Goal: Task Accomplishment & Management: Manage account settings

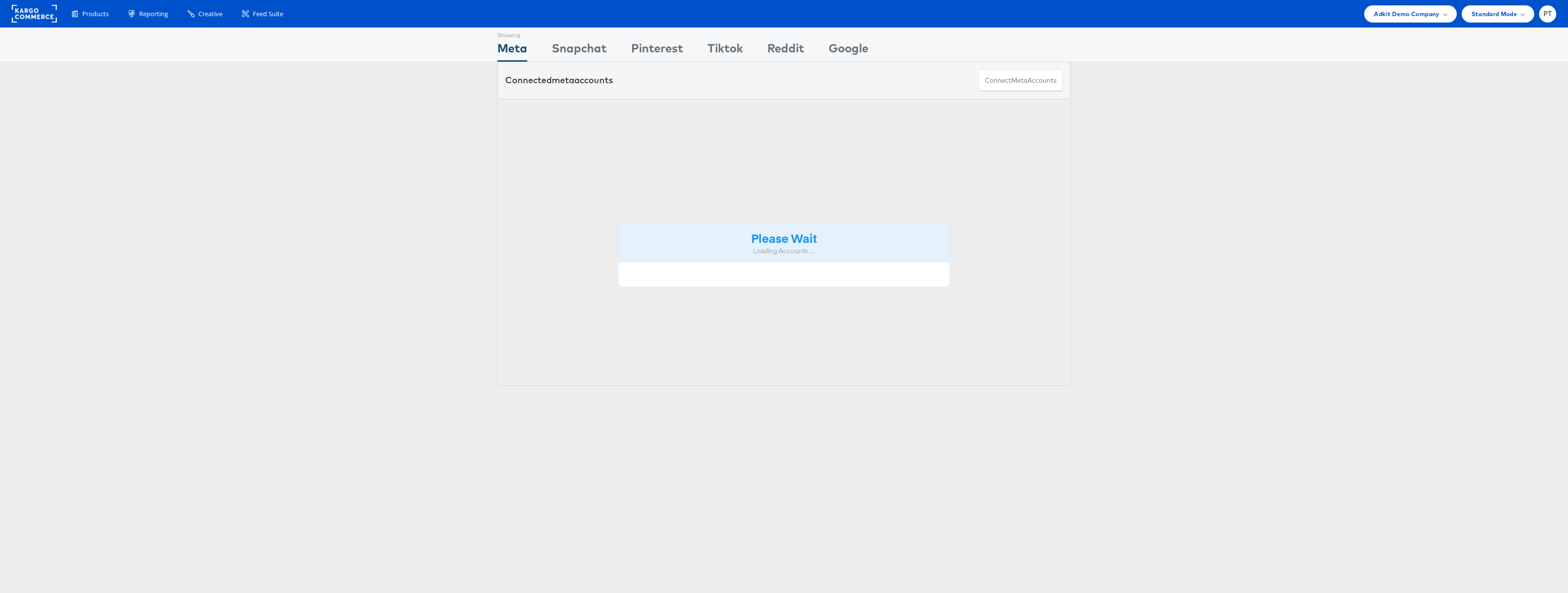
click at [1429, 23] on div "Products Product Catalogs Enhance Your Product Catalog, Map Them to Publishers,…" at bounding box center [784, 14] width 1568 height 27
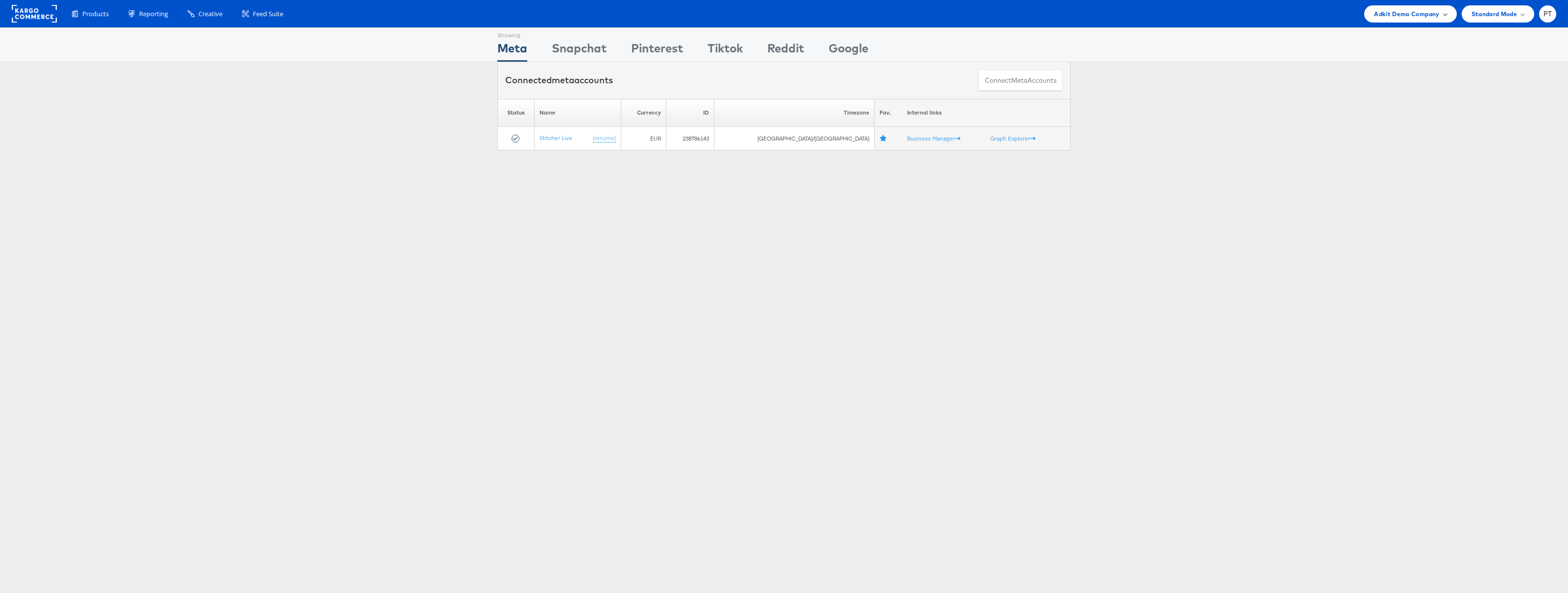
click at [1429, 18] on span "Adkit Demo Company" at bounding box center [1406, 14] width 65 height 10
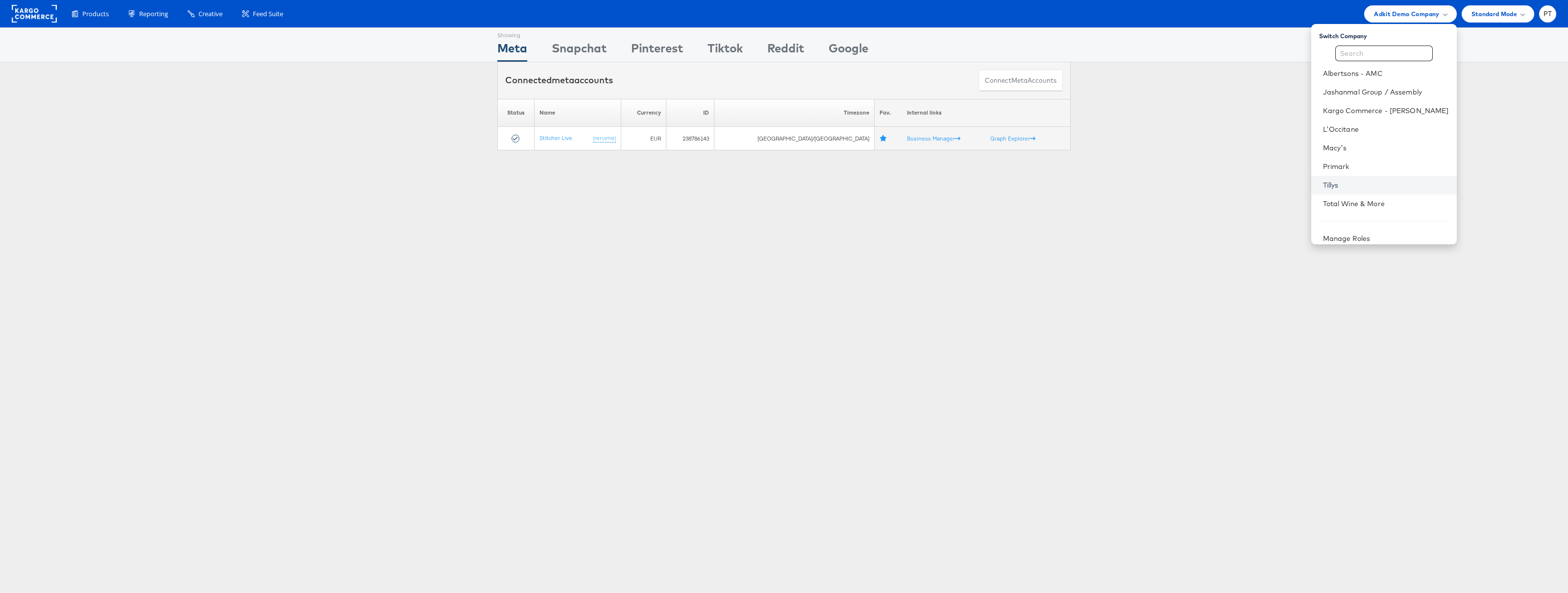
click at [1360, 183] on link "Tillys" at bounding box center [1386, 185] width 126 height 10
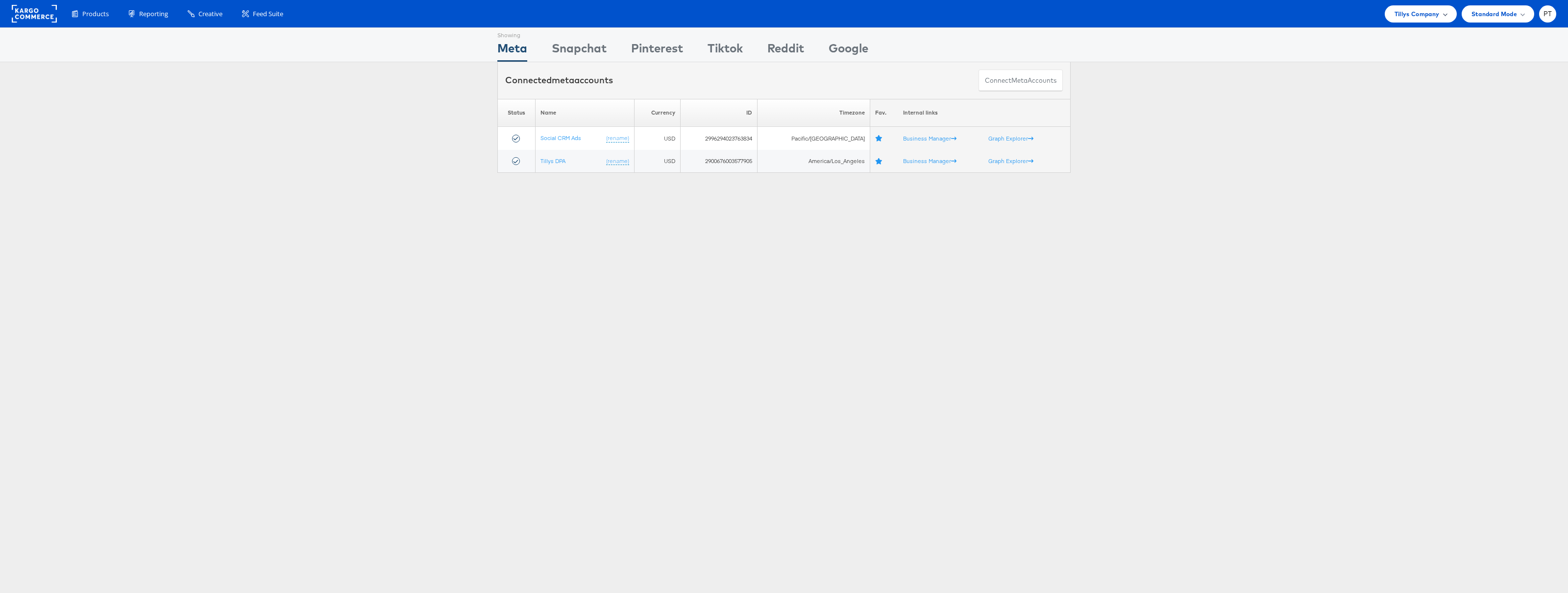
click at [1425, 16] on span "Tillys Company" at bounding box center [1417, 14] width 45 height 10
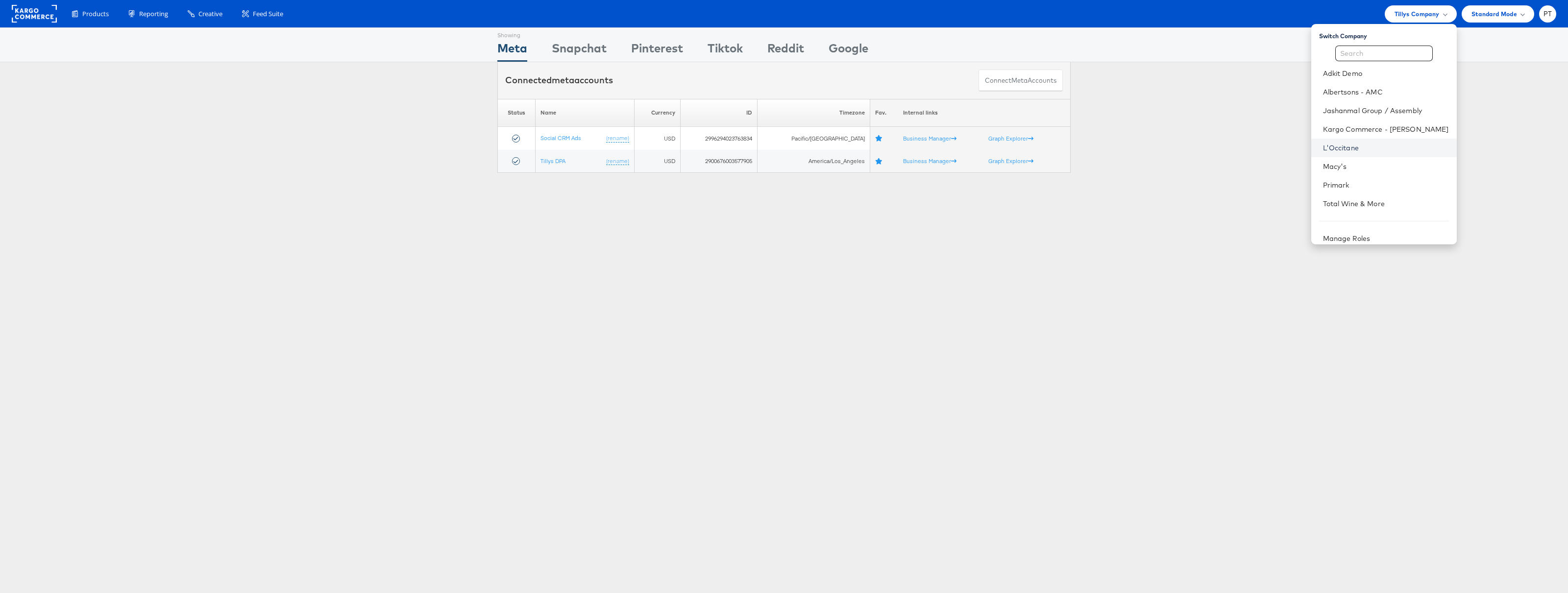
click at [1369, 148] on link "L'Occitane" at bounding box center [1386, 148] width 126 height 10
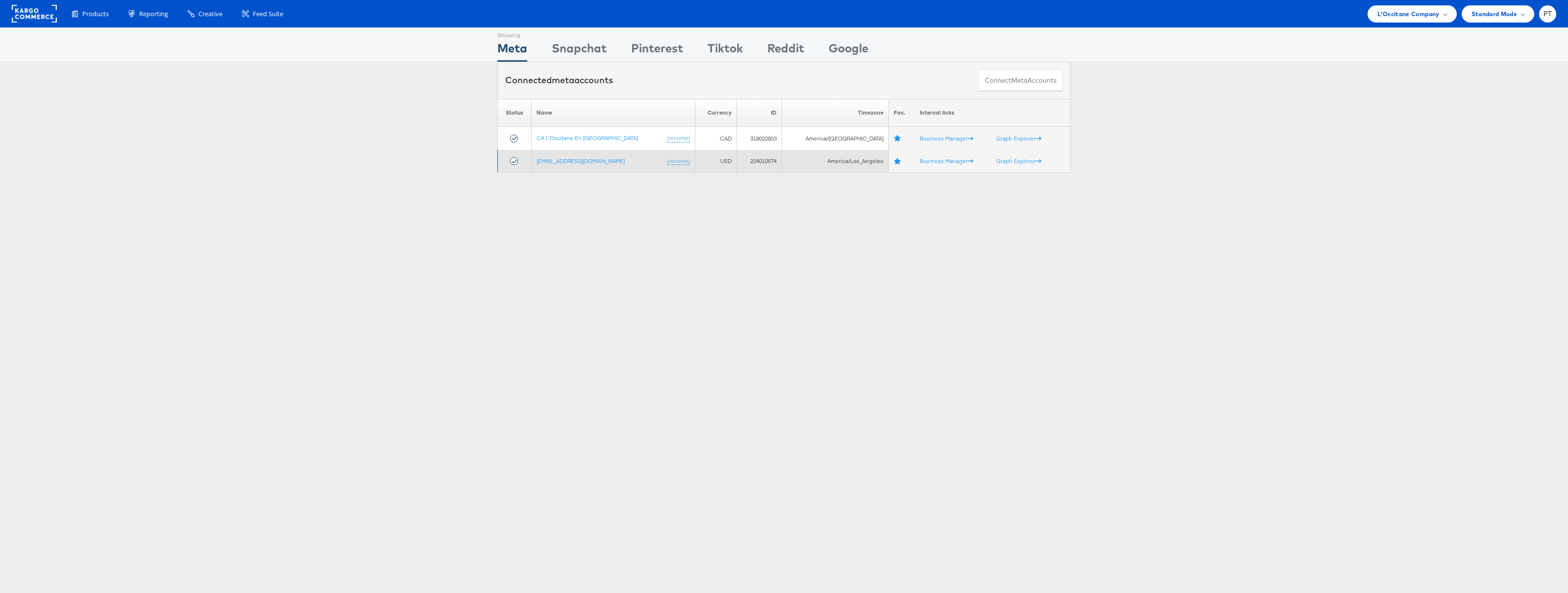
click at [754, 158] on td "224010574" at bounding box center [759, 162] width 45 height 23
copy td "224010574"
